Goal: Navigation & Orientation: Find specific page/section

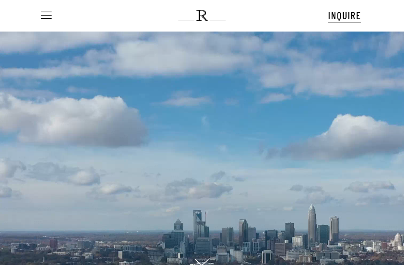
scroll to position [7, 54]
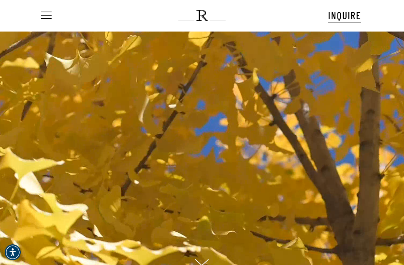
click at [45, 17] on span "Navigation Menu" at bounding box center [46, 16] width 8 height 10
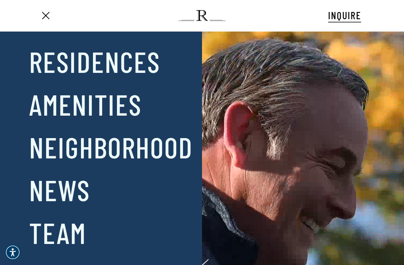
click at [127, 58] on div at bounding box center [131, 170] width 68 height 257
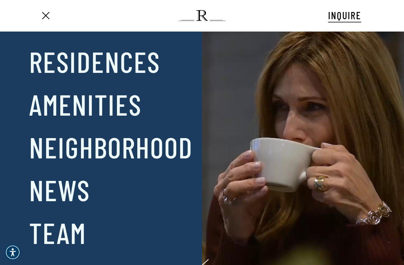
click at [119, 103] on div at bounding box center [131, 170] width 68 height 257
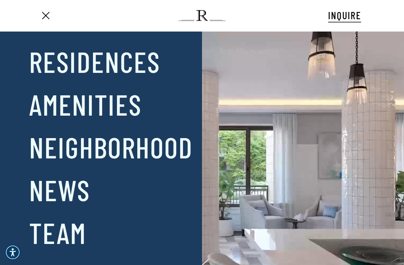
click at [73, 106] on link "Amenities" at bounding box center [85, 104] width 112 height 38
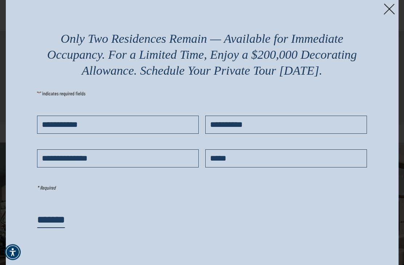
scroll to position [352, 0]
click at [387, 11] on img at bounding box center [388, 9] width 11 height 11
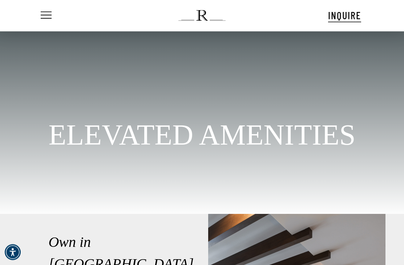
scroll to position [0, 0]
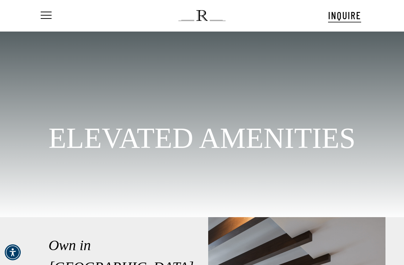
click at [50, 16] on icon "Navigation Menu" at bounding box center [47, 15] width 12 height 1
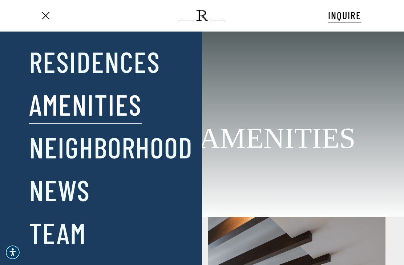
click at [101, 66] on div at bounding box center [131, 170] width 68 height 257
click at [128, 69] on div at bounding box center [131, 170] width 68 height 257
click at [113, 62] on div at bounding box center [131, 170] width 68 height 257
click at [144, 56] on div at bounding box center [131, 170] width 68 height 257
click at [142, 62] on div at bounding box center [131, 170] width 68 height 257
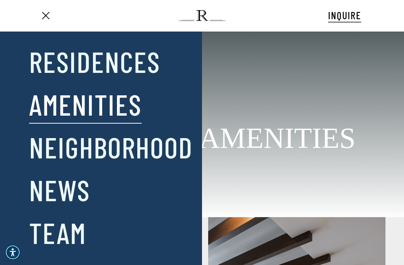
click at [102, 57] on div at bounding box center [131, 170] width 68 height 257
click at [47, 18] on span "Navigation Menu" at bounding box center [46, 16] width 8 height 10
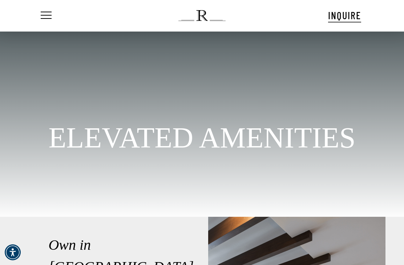
click at [47, 17] on span "Navigation Menu" at bounding box center [46, 16] width 8 height 10
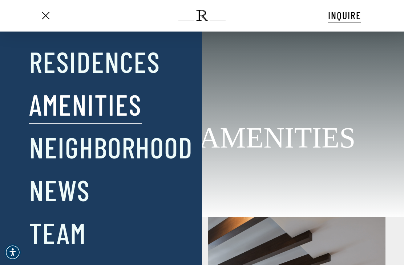
click at [120, 63] on div at bounding box center [131, 170] width 68 height 257
click at [41, 59] on link "Residences" at bounding box center [94, 61] width 131 height 38
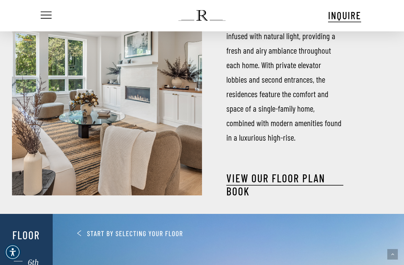
scroll to position [277, 0]
click at [302, 179] on link "View our Floor Plan Book" at bounding box center [284, 185] width 117 height 26
